Goal: Information Seeking & Learning: Learn about a topic

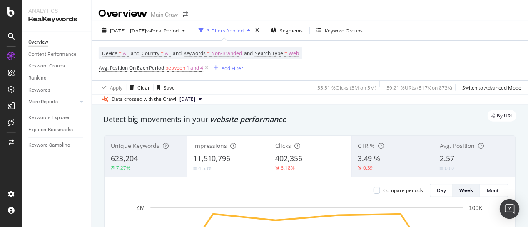
scroll to position [241, 0]
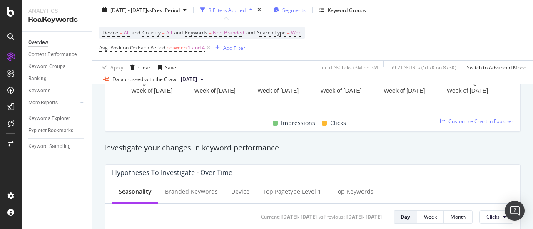
click at [306, 15] on div "Segments" at bounding box center [289, 10] width 32 height 12
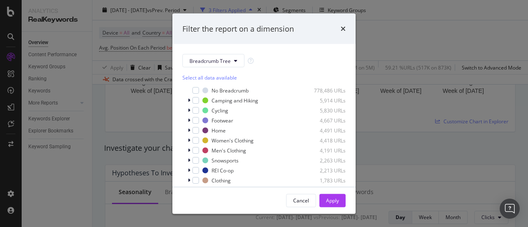
click at [528, 17] on div "Filter the report on a dimension Breadcrumb Tree Select all data available No B…" at bounding box center [264, 113] width 528 height 227
